Goal: Task Accomplishment & Management: Manage account settings

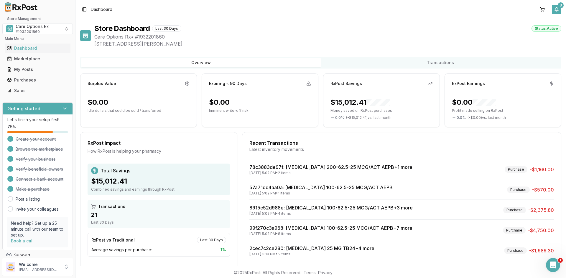
click at [556, 8] on button "3" at bounding box center [556, 9] width 9 height 9
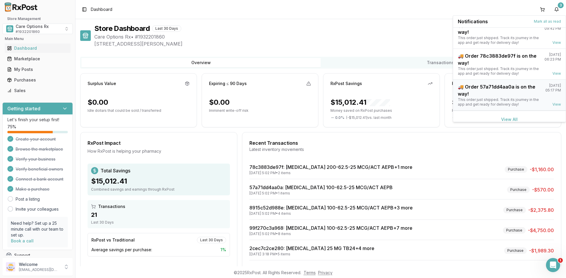
scroll to position [15, 0]
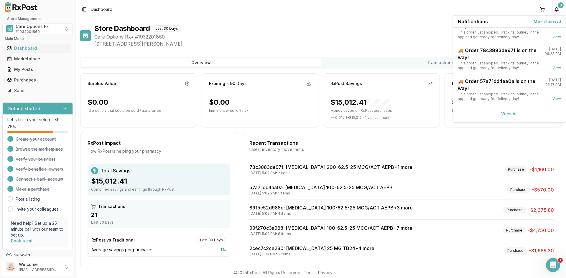
click at [507, 116] on link "View All" at bounding box center [509, 113] width 17 height 5
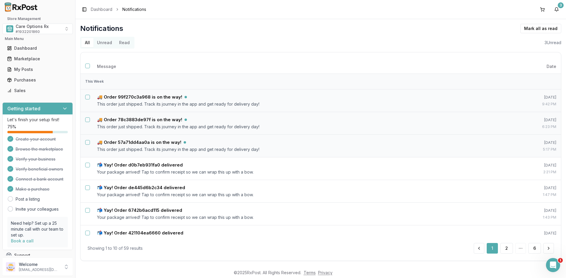
click at [101, 43] on button "Unread" at bounding box center [104, 42] width 22 height 9
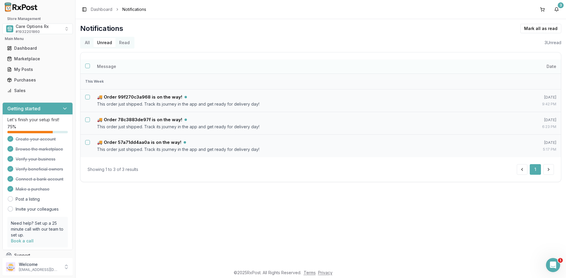
click at [87, 66] on button "Select all notifications" at bounding box center [87, 66] width 5 height 5
click at [545, 28] on button "Delete" at bounding box center [547, 28] width 27 height 9
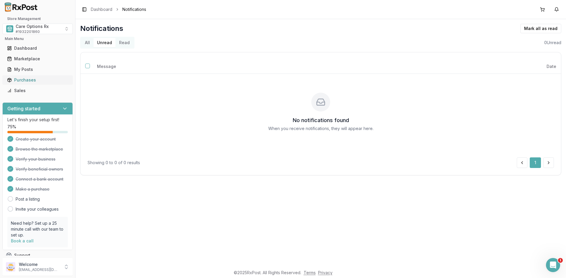
click at [24, 80] on div "Purchases" at bounding box center [37, 80] width 61 height 6
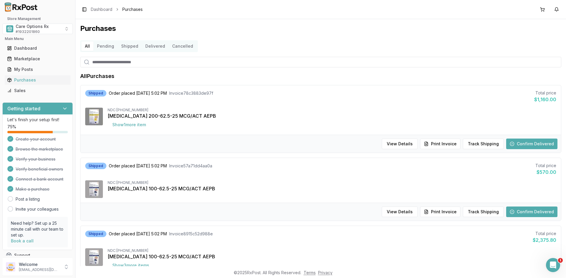
click at [517, 145] on button "Confirm Delivered" at bounding box center [531, 144] width 51 height 11
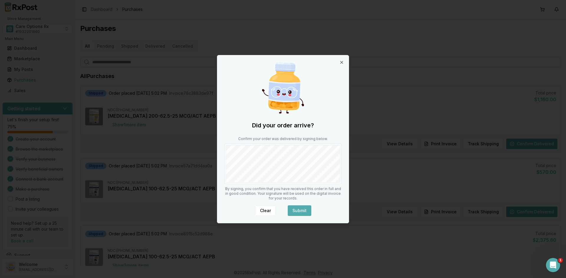
click at [296, 207] on button "Submit" at bounding box center [300, 211] width 24 height 11
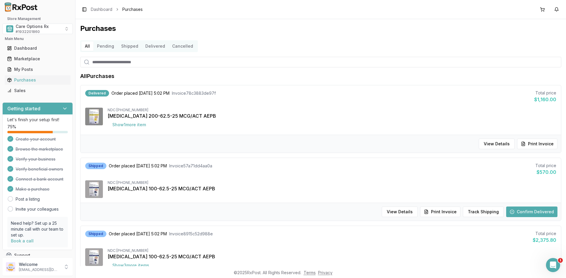
click at [513, 213] on button "Confirm Delivered" at bounding box center [531, 212] width 51 height 11
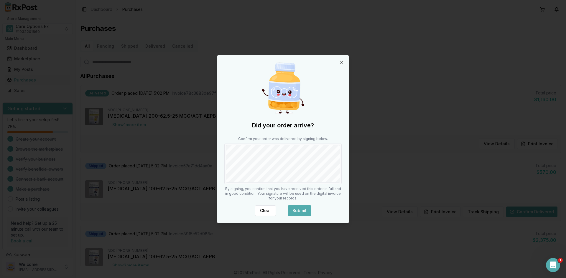
click at [302, 210] on button "Submit" at bounding box center [300, 211] width 24 height 11
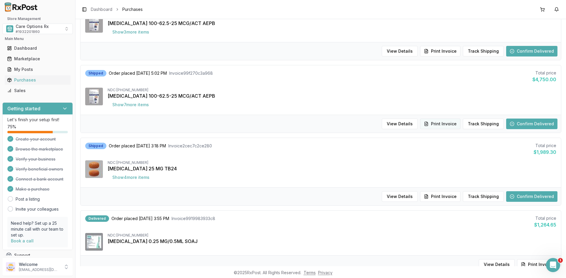
scroll to position [236, 0]
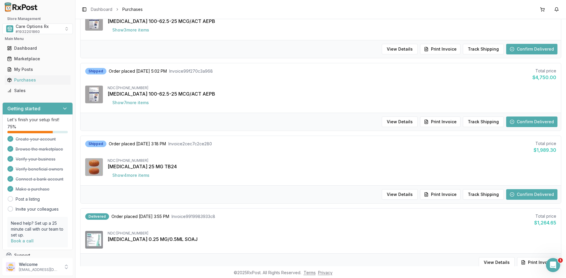
click at [516, 50] on button "Confirm Delivered" at bounding box center [531, 49] width 51 height 11
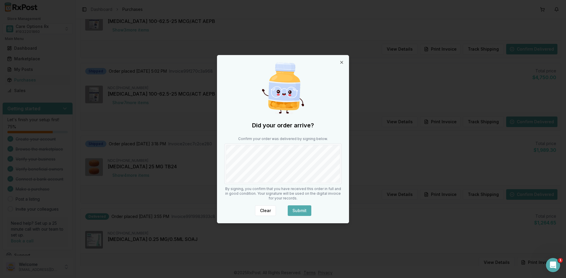
click at [300, 210] on button "Submit" at bounding box center [300, 211] width 24 height 11
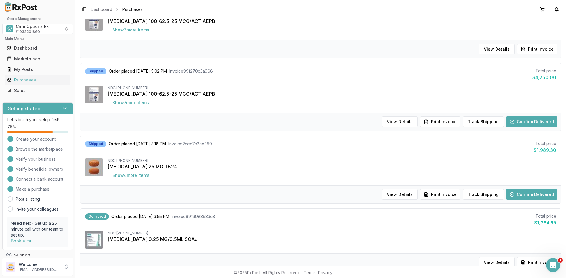
click at [542, 123] on button "Confirm Delivered" at bounding box center [531, 122] width 51 height 11
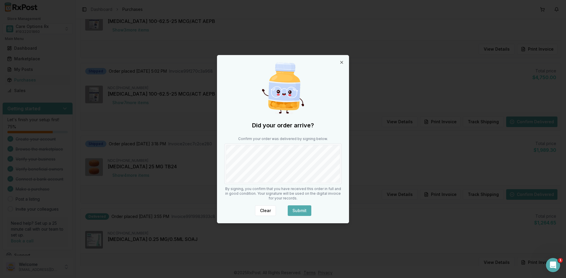
click at [297, 213] on button "Submit" at bounding box center [300, 211] width 24 height 11
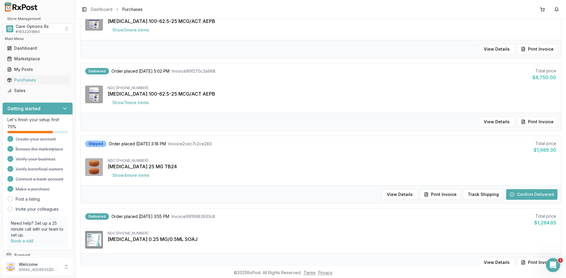
click at [512, 194] on button "Confirm Delivered" at bounding box center [531, 194] width 51 height 11
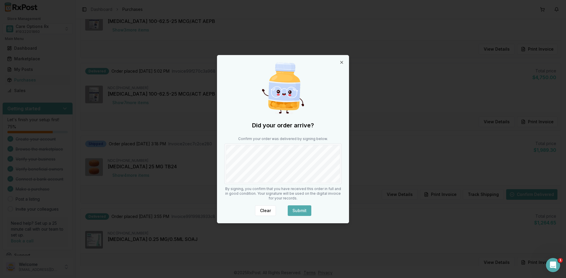
click at [299, 210] on button "Submit" at bounding box center [300, 211] width 24 height 11
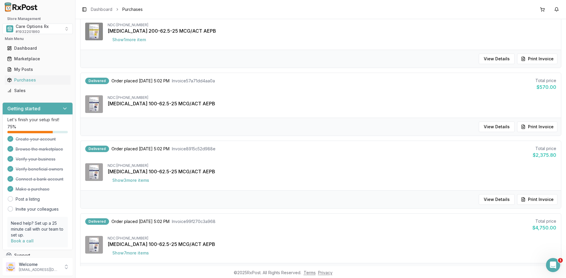
scroll to position [0, 0]
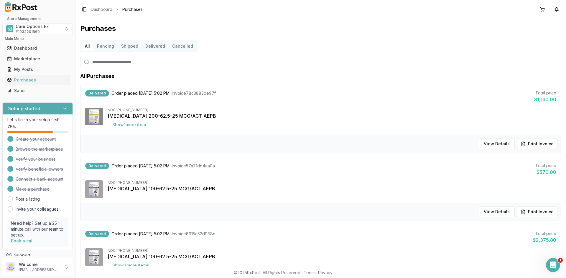
click at [155, 46] on button "Delivered" at bounding box center [155, 46] width 27 height 9
click at [32, 27] on span "Care Options Rx" at bounding box center [32, 27] width 33 height 6
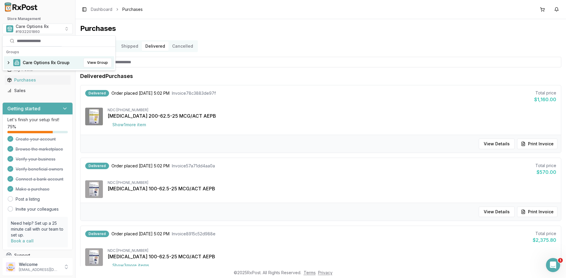
click at [34, 63] on span "Care Options Rx Group" at bounding box center [46, 63] width 47 height 6
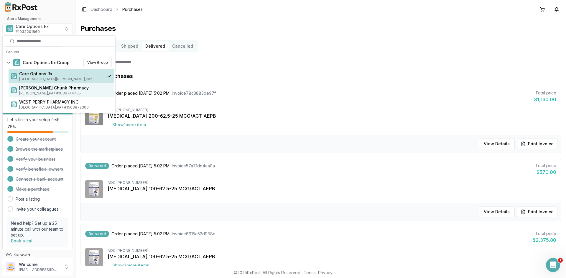
click at [36, 89] on span "[PERSON_NAME] Chunk Pharmacy" at bounding box center [65, 88] width 93 height 6
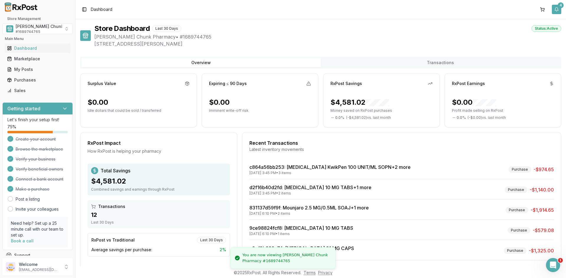
click at [560, 7] on div "4" at bounding box center [561, 5] width 6 height 6
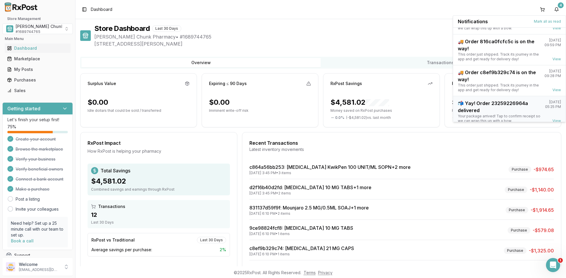
scroll to position [46, 0]
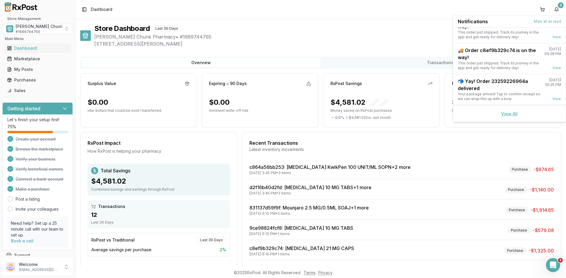
click at [504, 115] on link "View All" at bounding box center [509, 113] width 17 height 5
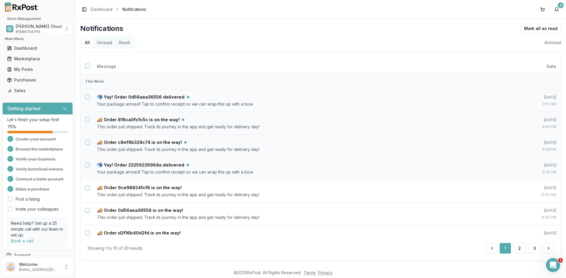
click at [104, 42] on button "Unread" at bounding box center [104, 42] width 22 height 9
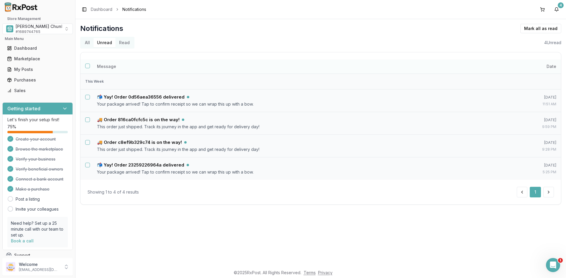
click at [88, 67] on button "Select all notifications" at bounding box center [87, 66] width 5 height 5
click at [512, 29] on button "Mark as read" at bounding box center [514, 28] width 35 height 9
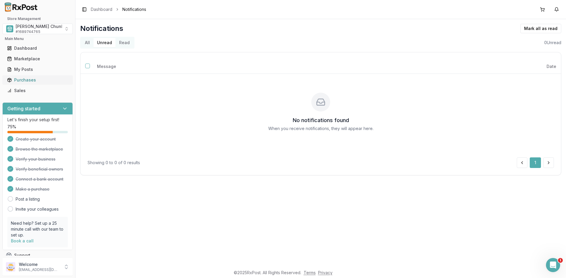
click at [19, 80] on div "Purchases" at bounding box center [37, 80] width 61 height 6
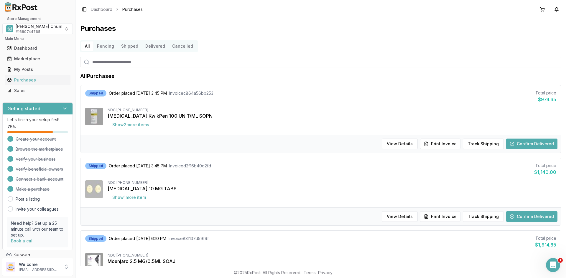
click at [520, 145] on button "Confirm Delivered" at bounding box center [531, 144] width 51 height 11
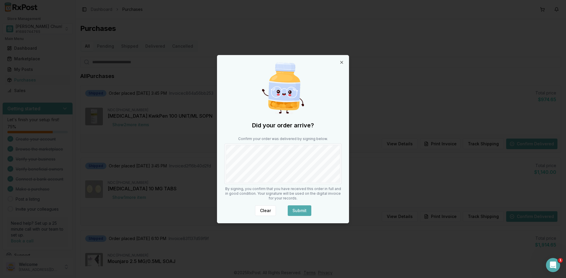
click at [292, 209] on button "Submit" at bounding box center [300, 211] width 24 height 11
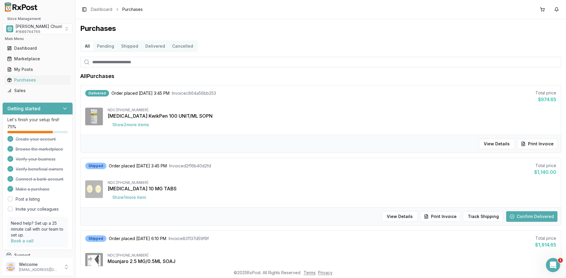
click at [517, 216] on button "Confirm Delivered" at bounding box center [531, 217] width 51 height 11
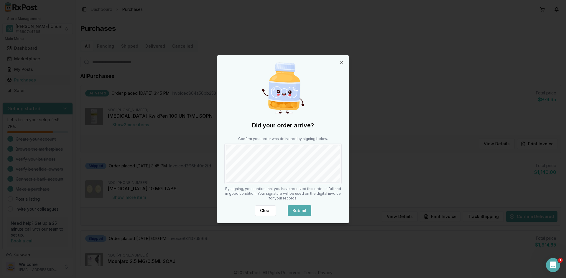
click at [293, 208] on button "Submit" at bounding box center [300, 211] width 24 height 11
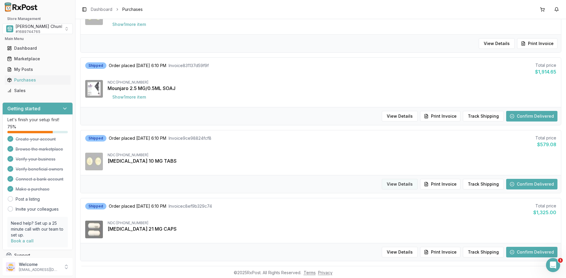
scroll to position [206, 0]
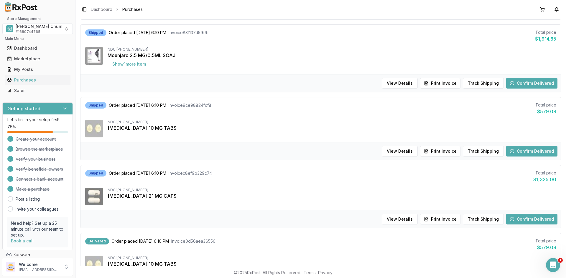
click at [527, 83] on button "Confirm Delivered" at bounding box center [531, 83] width 51 height 11
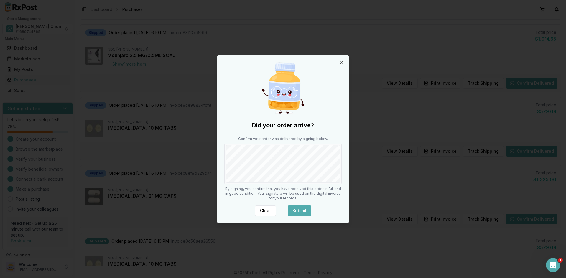
drag, startPoint x: 292, startPoint y: 211, endPoint x: 410, endPoint y: 187, distance: 120.6
click at [298, 211] on button "Submit" at bounding box center [300, 211] width 24 height 11
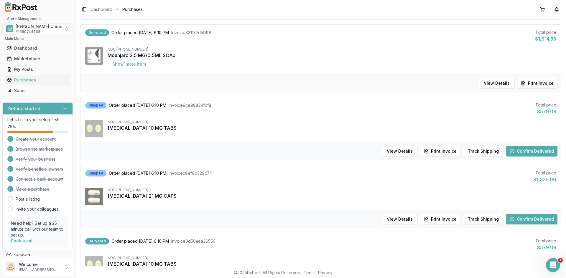
click at [527, 154] on button "Confirm Delivered" at bounding box center [531, 151] width 51 height 11
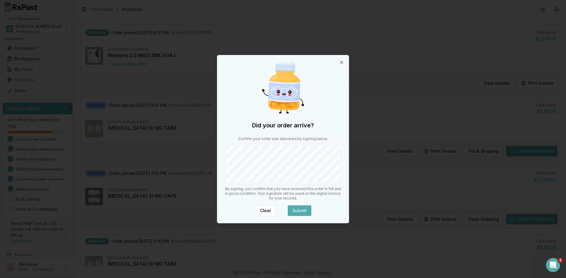
click at [305, 210] on button "Submit" at bounding box center [300, 211] width 24 height 11
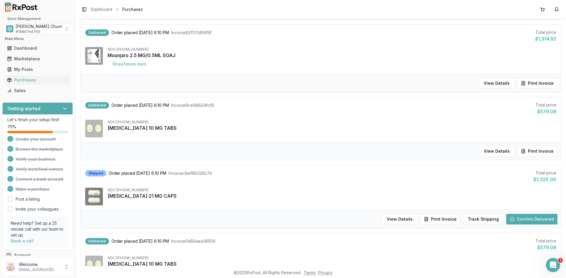
click at [527, 221] on button "Confirm Delivered" at bounding box center [531, 219] width 51 height 11
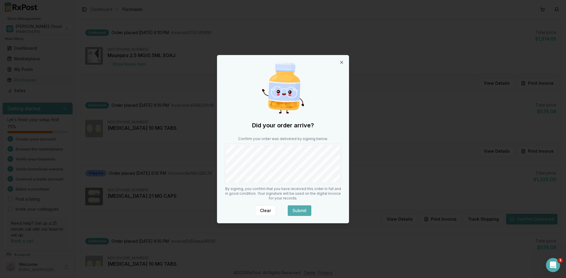
click at [292, 210] on button "Submit" at bounding box center [300, 211] width 24 height 11
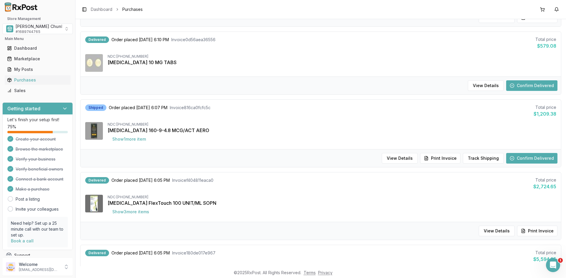
scroll to position [442, 0]
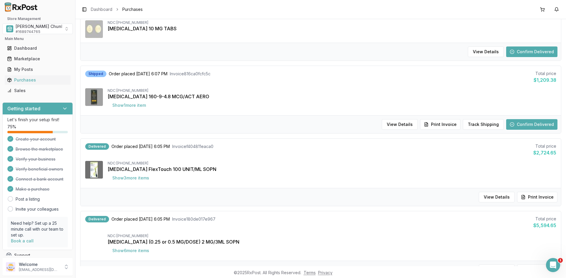
click at [516, 128] on button "Confirm Delivered" at bounding box center [531, 124] width 51 height 11
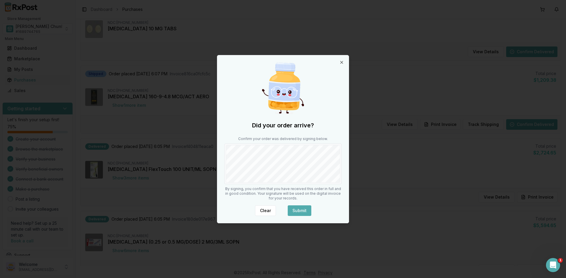
click at [295, 210] on button "Submit" at bounding box center [300, 211] width 24 height 11
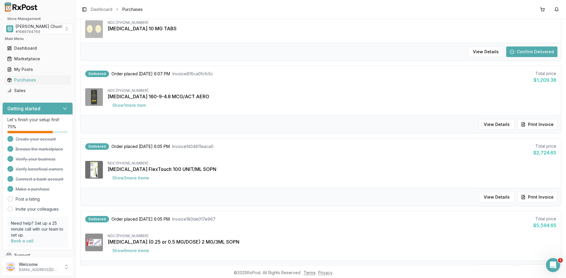
click at [523, 54] on button "Confirm Delivered" at bounding box center [531, 52] width 51 height 11
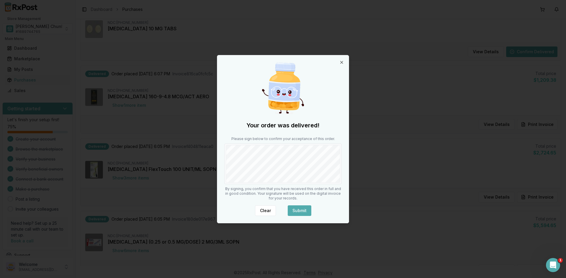
click at [292, 214] on button "Submit" at bounding box center [300, 211] width 24 height 11
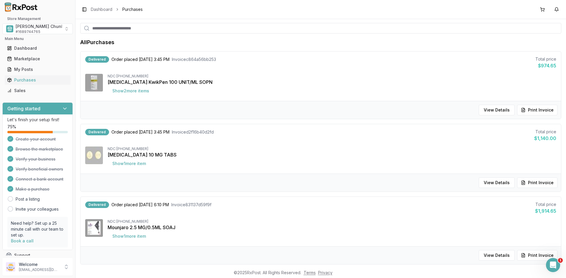
scroll to position [0, 0]
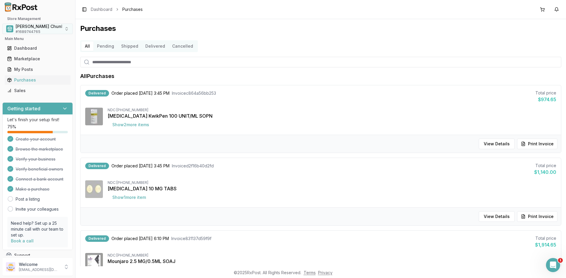
click at [33, 30] on span "# 1689744765" at bounding box center [28, 31] width 25 height 5
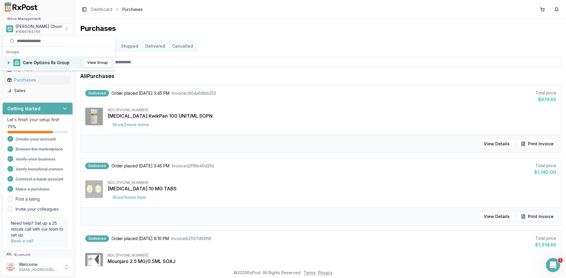
click at [37, 62] on span "Care Options Rx Group" at bounding box center [46, 63] width 47 height 6
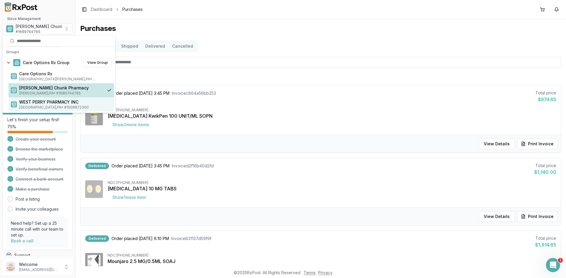
click at [35, 103] on span "WEST PERRY PHARMACY INC" at bounding box center [65, 102] width 93 height 6
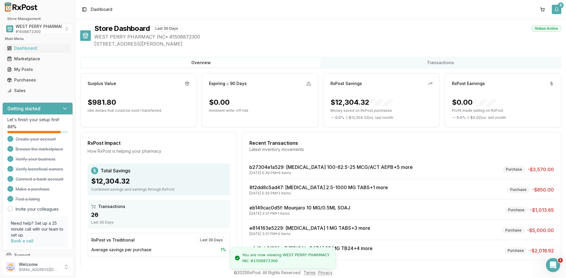
click at [556, 11] on button "6" at bounding box center [556, 9] width 9 height 9
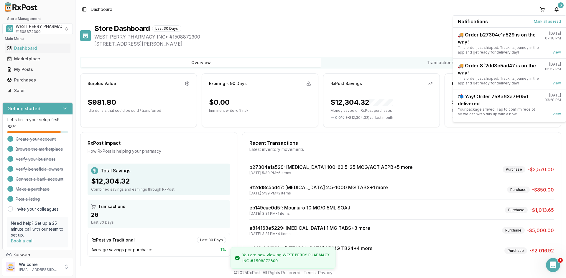
scroll to position [77, 0]
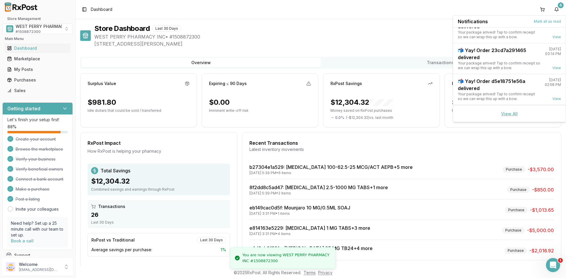
click at [505, 114] on link "View All" at bounding box center [509, 113] width 17 height 5
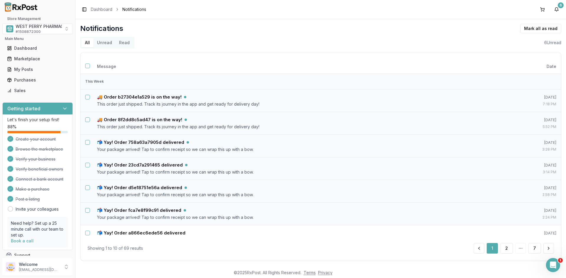
click at [103, 42] on button "Unread" at bounding box center [104, 42] width 22 height 9
click at [87, 66] on button "Select all notifications" at bounding box center [87, 66] width 5 height 5
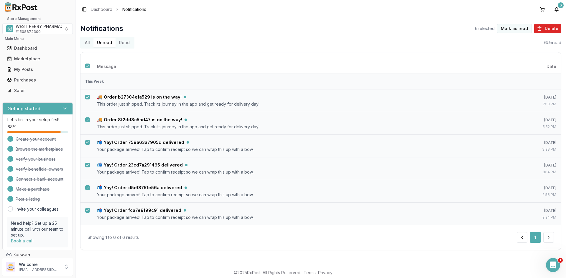
click at [510, 28] on button "Mark as read" at bounding box center [514, 28] width 35 height 9
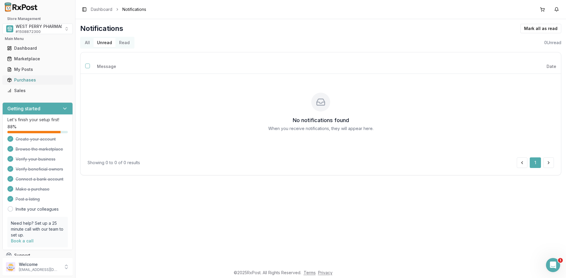
click at [31, 81] on div "Purchases" at bounding box center [37, 80] width 61 height 6
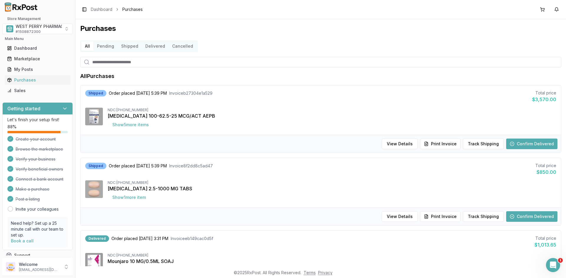
click at [529, 144] on button "Confirm Delivered" at bounding box center [531, 144] width 51 height 11
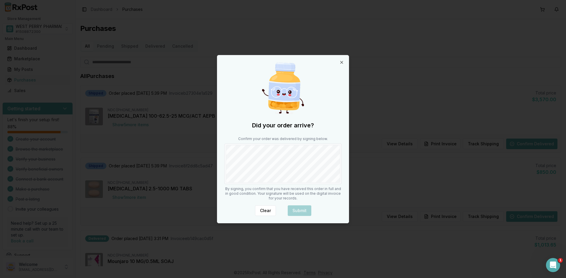
click at [267, 185] on div "Did your order arrive? Confirm your order was delivered by signing below. By si…" at bounding box center [282, 139] width 131 height 168
click at [294, 211] on button "Submit" at bounding box center [300, 211] width 24 height 11
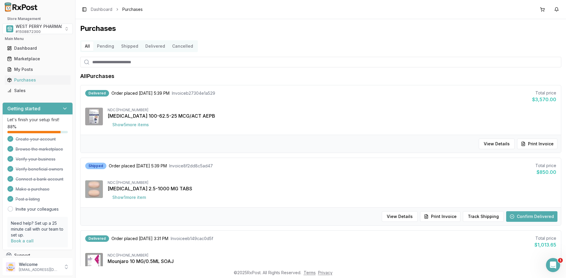
click at [520, 217] on button "Confirm Delivered" at bounding box center [531, 217] width 51 height 11
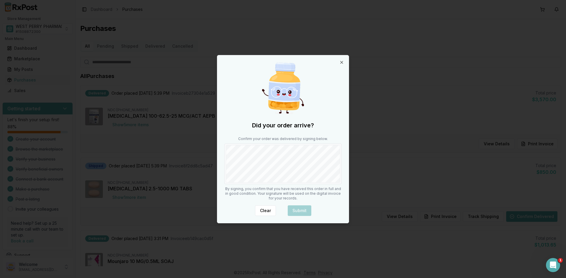
click at [237, 183] on div at bounding box center [282, 164] width 117 height 41
click at [304, 211] on button "Submit" at bounding box center [300, 211] width 24 height 11
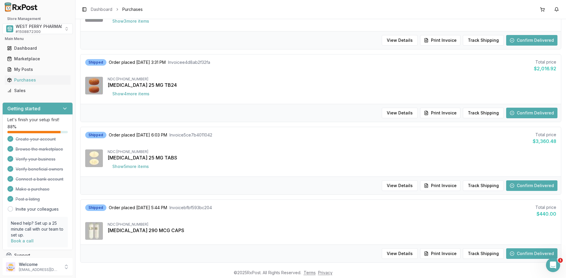
scroll to position [324, 0]
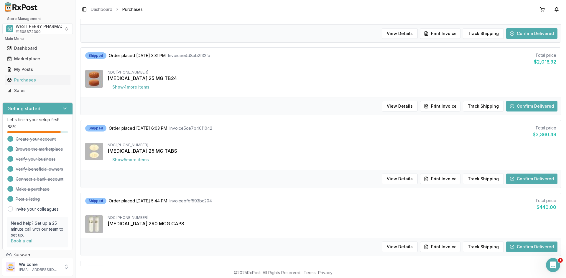
click at [516, 36] on button "Confirm Delivered" at bounding box center [531, 33] width 51 height 11
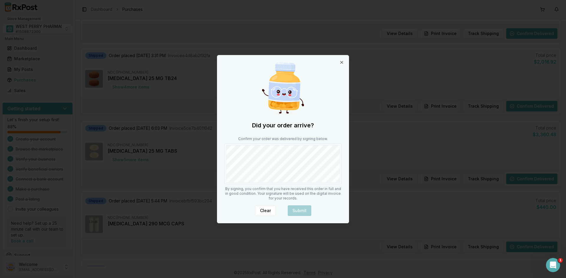
click at [247, 187] on div "Did your order arrive? Confirm your order was delivered by signing below. By si…" at bounding box center [282, 139] width 131 height 168
click at [300, 213] on button "Submit" at bounding box center [300, 211] width 24 height 11
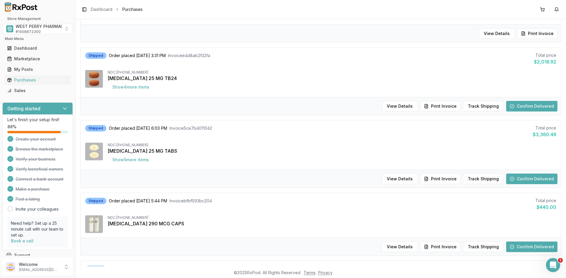
click at [523, 107] on button "Confirm Delivered" at bounding box center [531, 106] width 51 height 11
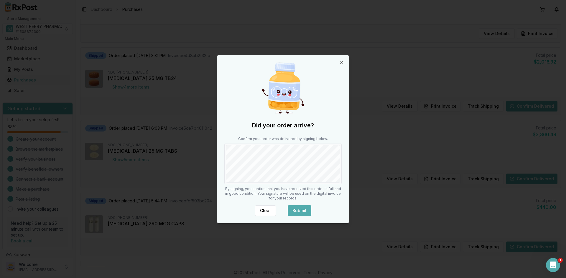
click at [303, 209] on button "Submit" at bounding box center [300, 211] width 24 height 11
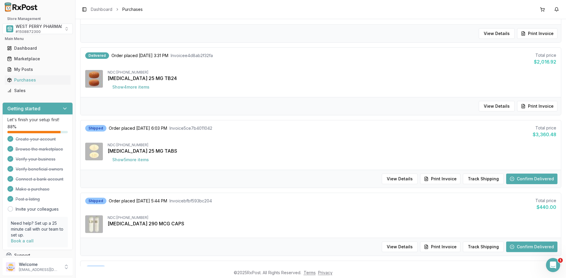
click at [521, 180] on button "Confirm Delivered" at bounding box center [531, 179] width 51 height 11
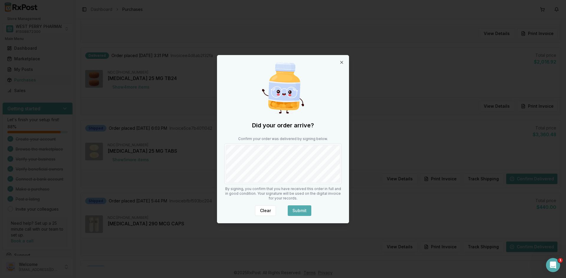
click at [296, 211] on button "Submit" at bounding box center [300, 211] width 24 height 11
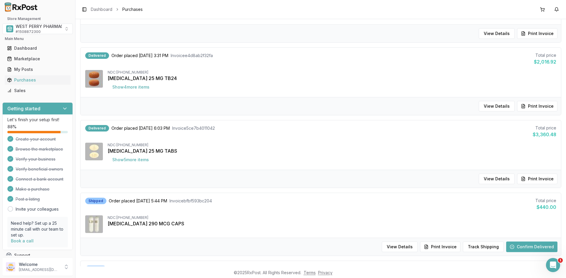
click at [520, 249] on button "Confirm Delivered" at bounding box center [531, 247] width 51 height 11
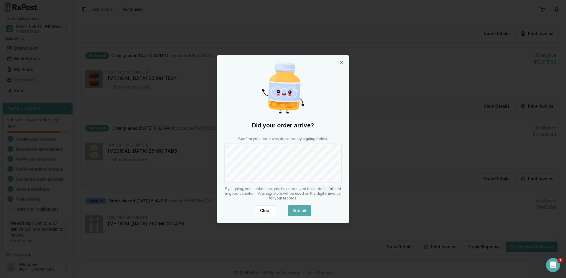
click at [292, 210] on button "Submit" at bounding box center [300, 211] width 24 height 11
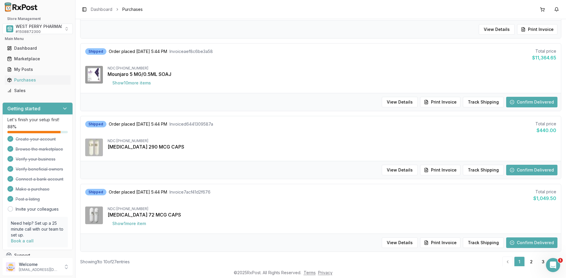
scroll to position [557, 0]
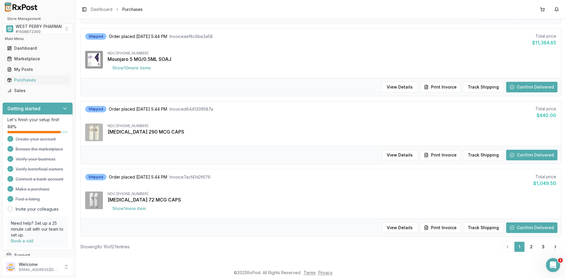
click at [512, 227] on button "Confirm Delivered" at bounding box center [531, 228] width 51 height 11
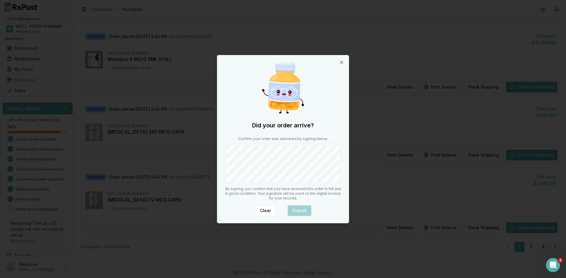
click at [253, 194] on div "Did your order arrive? Confirm your order was delivered by signing below. By si…" at bounding box center [282, 139] width 131 height 168
click at [297, 210] on button "Submit" at bounding box center [300, 211] width 24 height 11
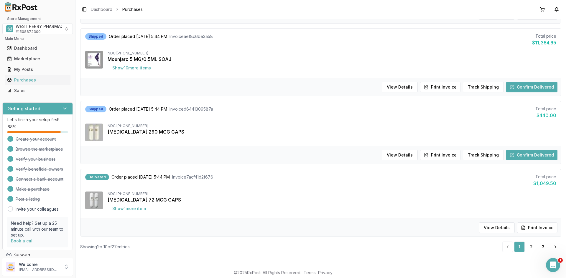
click at [525, 156] on button "Confirm Delivered" at bounding box center [531, 155] width 51 height 11
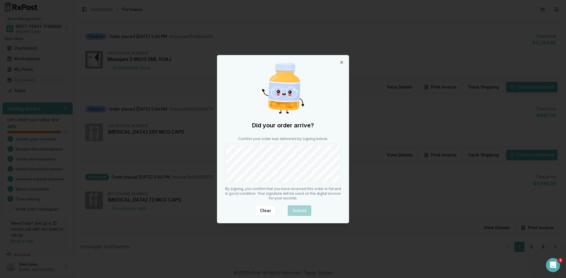
click at [229, 191] on div "Did your order arrive? Confirm your order was delivered by signing below. By si…" at bounding box center [282, 139] width 131 height 168
click at [535, 154] on div at bounding box center [283, 139] width 566 height 278
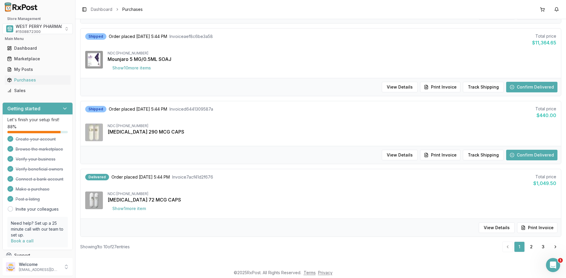
click at [518, 159] on button "Confirm Delivered" at bounding box center [531, 155] width 51 height 11
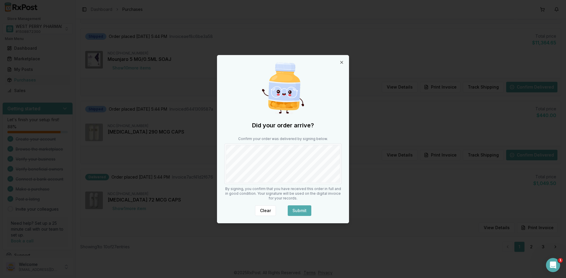
click at [302, 209] on button "Submit" at bounding box center [300, 211] width 24 height 11
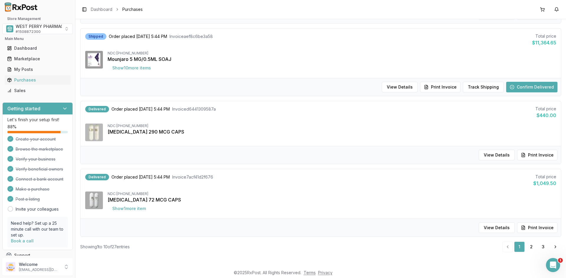
click at [530, 88] on button "Confirm Delivered" at bounding box center [531, 87] width 51 height 11
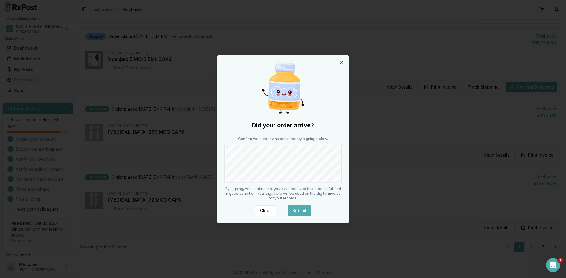
click at [290, 209] on button "Submit" at bounding box center [300, 211] width 24 height 11
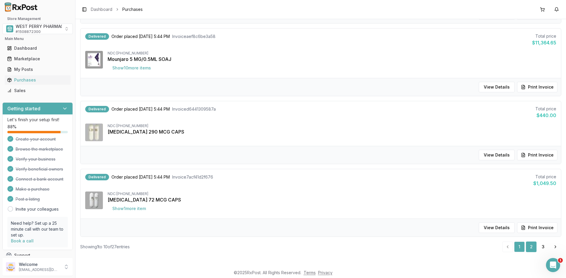
click at [528, 249] on link "2" at bounding box center [531, 247] width 11 height 11
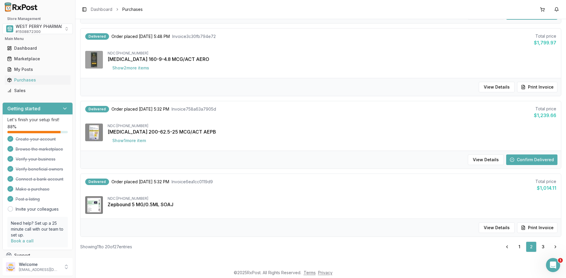
scroll to position [21, 0]
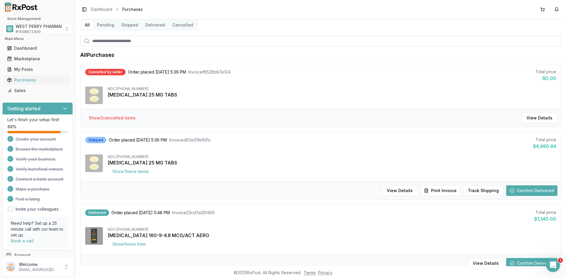
click at [517, 190] on button "Confirm Delivered" at bounding box center [531, 191] width 51 height 11
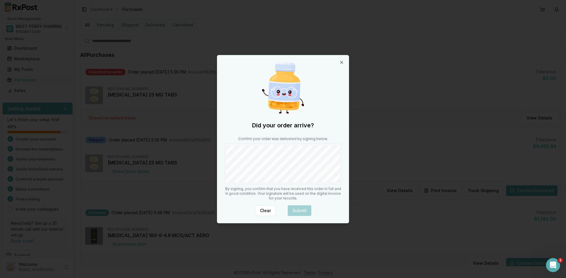
click at [266, 187] on div "Did your order arrive? Confirm your order was delivered by signing below. By si…" at bounding box center [282, 139] width 131 height 168
click at [299, 210] on button "Submit" at bounding box center [300, 211] width 24 height 11
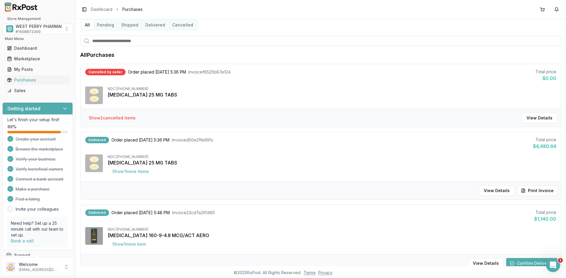
click at [515, 262] on button "Confirm Delivered" at bounding box center [531, 263] width 51 height 11
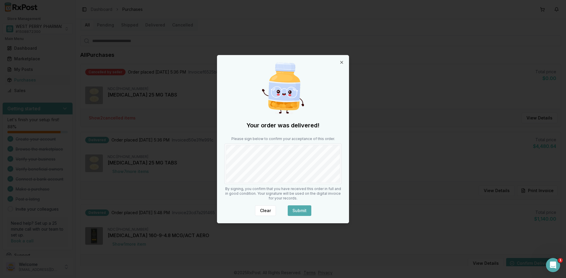
click at [304, 208] on button "Submit" at bounding box center [300, 211] width 24 height 11
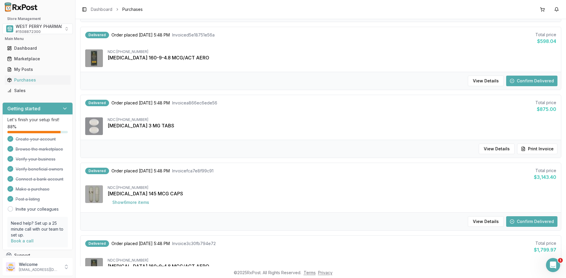
scroll to position [345, 0]
click at [533, 220] on button "Confirm Delivered" at bounding box center [531, 221] width 51 height 11
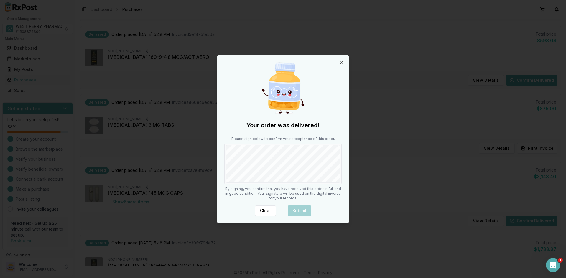
click at [261, 188] on div "Your order was delivered! Please sign below to confirm your acceptance of this …" at bounding box center [282, 139] width 131 height 168
click at [290, 207] on button "Submit" at bounding box center [300, 211] width 24 height 11
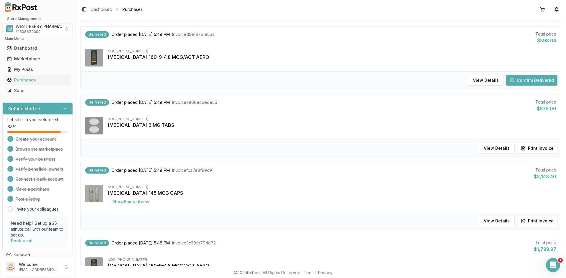
click at [529, 80] on button "Confirm Delivered" at bounding box center [531, 80] width 51 height 11
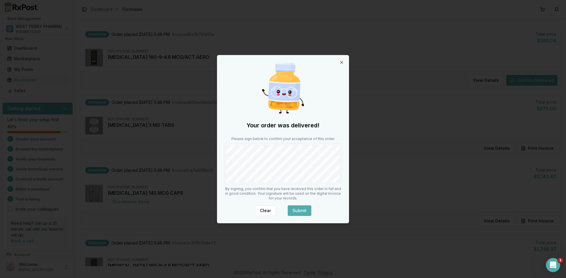
click at [294, 207] on button "Submit" at bounding box center [300, 211] width 24 height 11
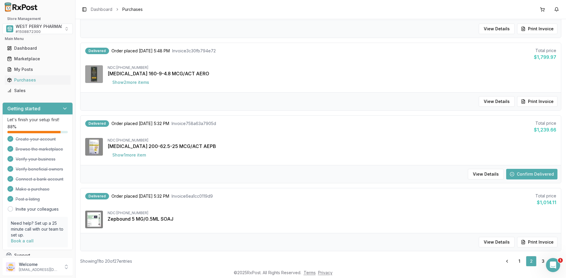
scroll to position [552, 0]
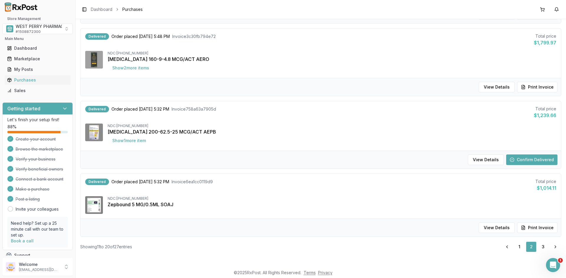
click at [515, 160] on button "Confirm Delivered" at bounding box center [531, 160] width 51 height 11
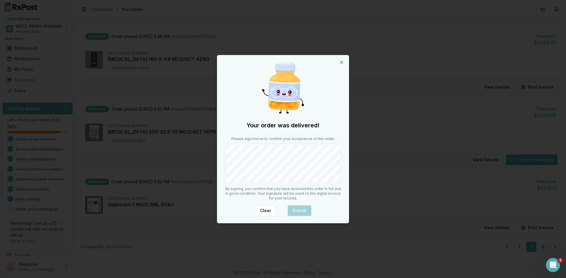
click at [288, 192] on div "Your order was delivered! Please sign below to confirm your acceptance of this …" at bounding box center [282, 139] width 131 height 168
click at [300, 209] on button "Submit" at bounding box center [300, 211] width 24 height 11
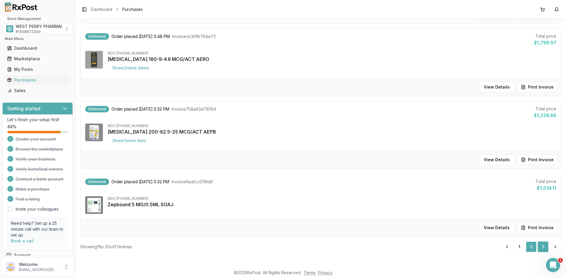
click at [542, 247] on link "3" at bounding box center [542, 247] width 11 height 11
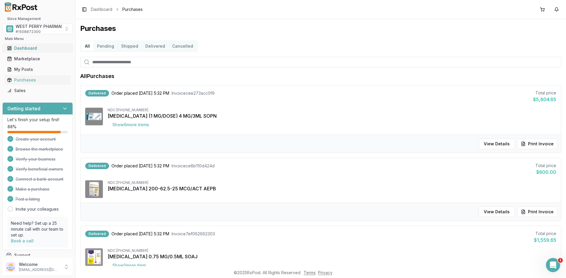
click at [20, 47] on div "Dashboard" at bounding box center [37, 48] width 61 height 6
